Goal: Register for event/course

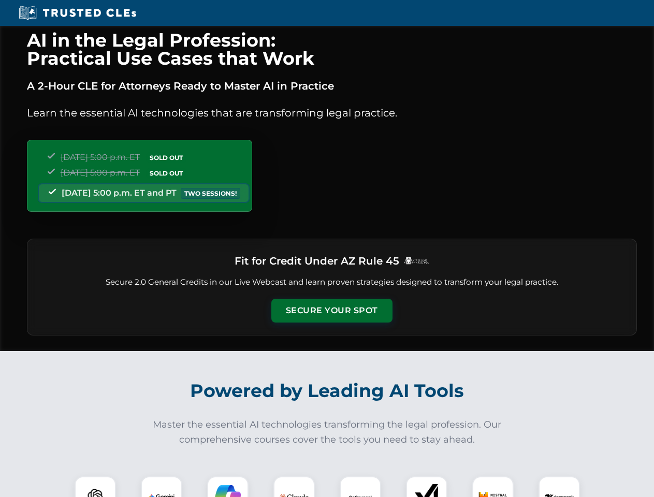
click at [331, 311] on button "Secure Your Spot" at bounding box center [331, 311] width 121 height 24
click at [95, 487] on img at bounding box center [95, 497] width 30 height 30
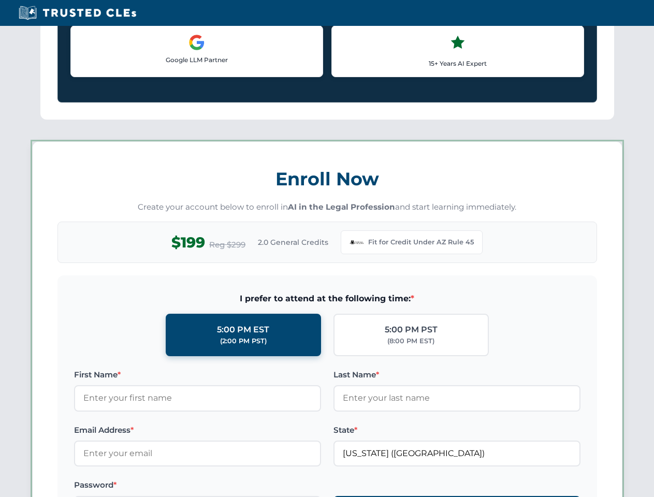
click at [228, 487] on label "Password *" at bounding box center [197, 485] width 247 height 12
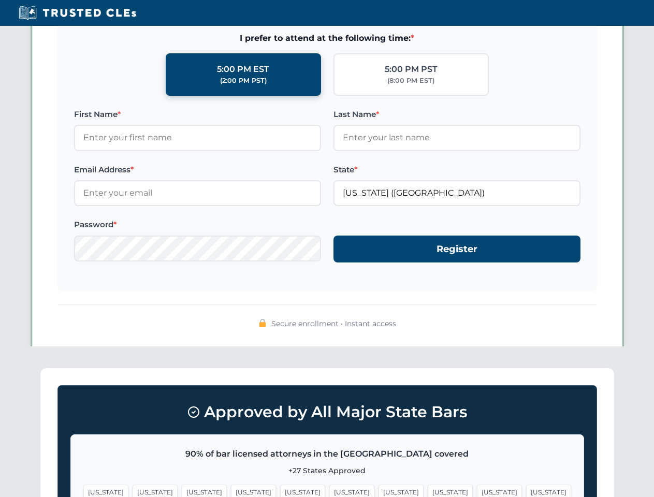
click at [477, 487] on span "[US_STATE]" at bounding box center [499, 492] width 45 height 15
